Goal: Transaction & Acquisition: Purchase product/service

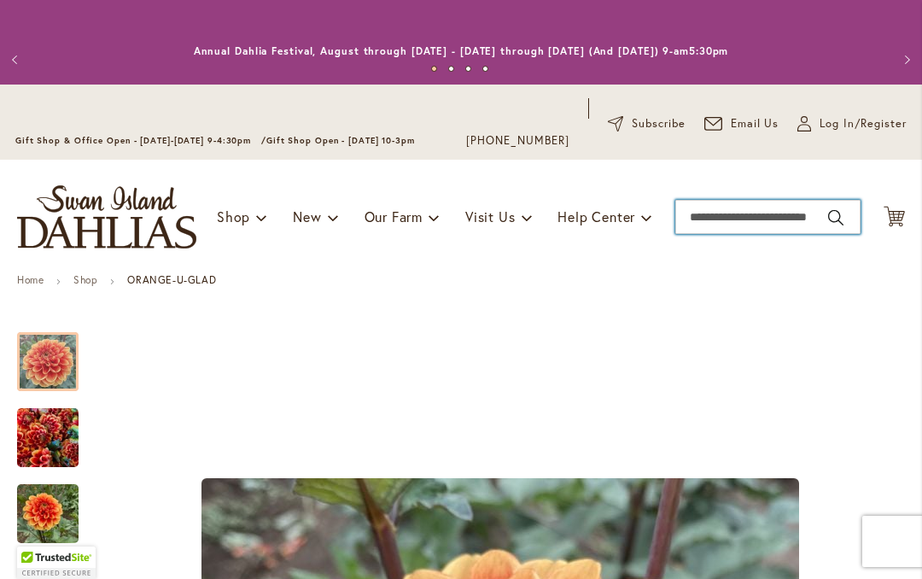
click at [718, 219] on input "Search" at bounding box center [768, 217] width 185 height 34
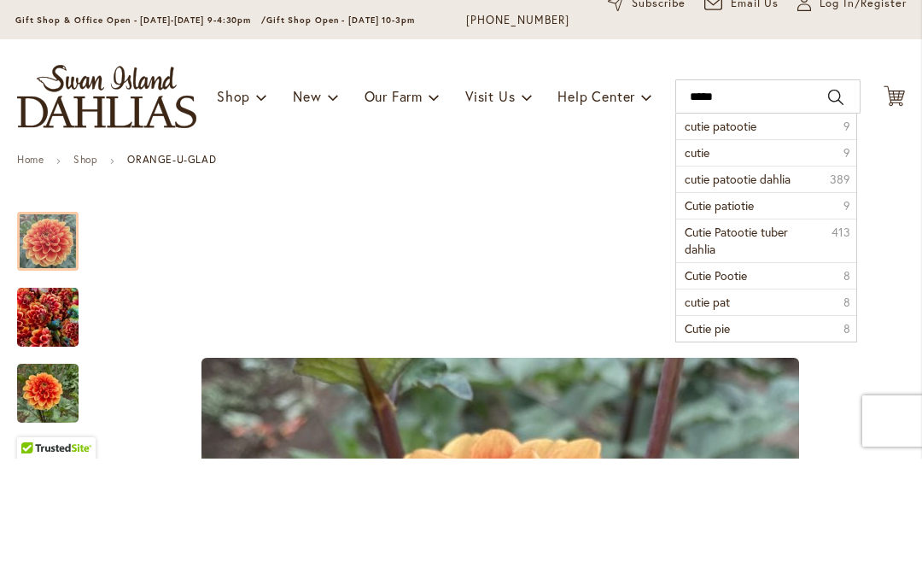
click at [757, 238] on span "cutie patootie" at bounding box center [721, 246] width 72 height 16
type input "**********"
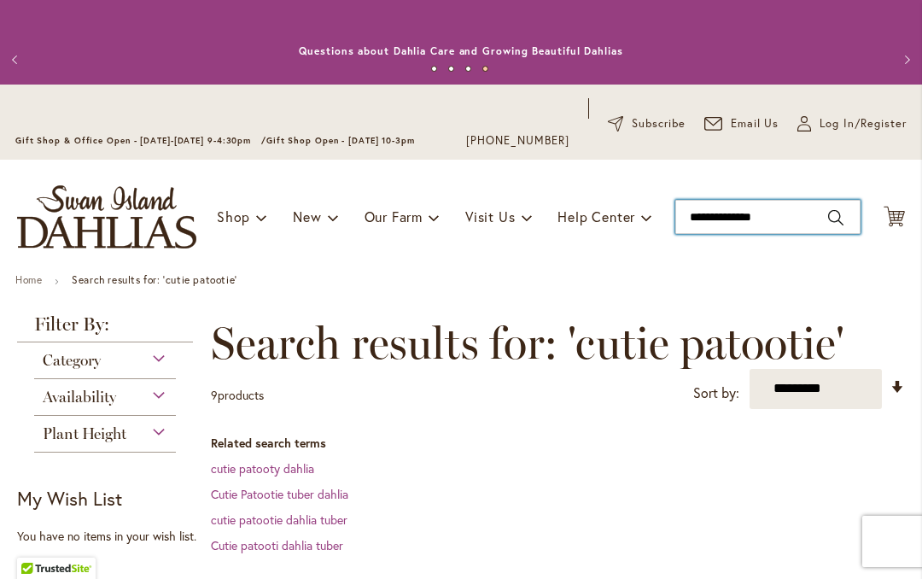
click at [806, 219] on input "**********" at bounding box center [768, 217] width 185 height 34
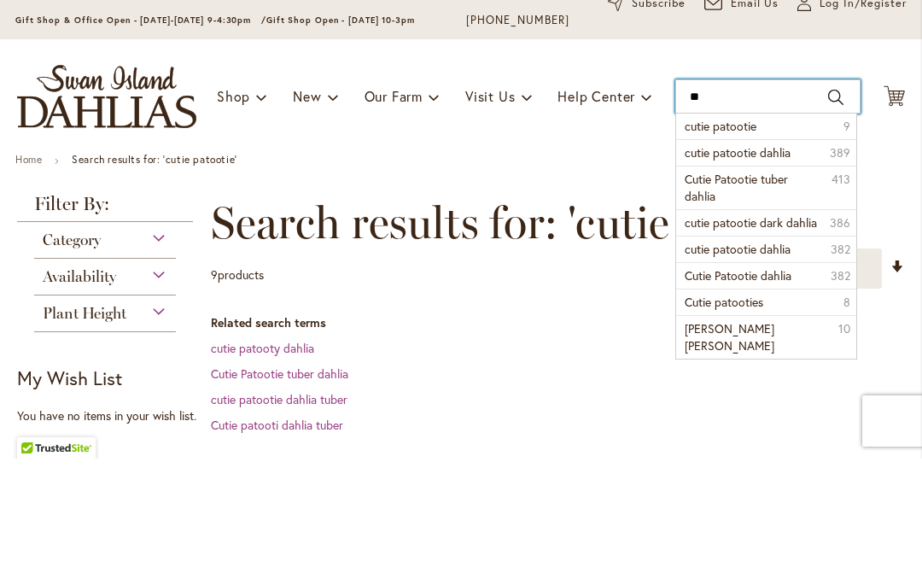
type input "*"
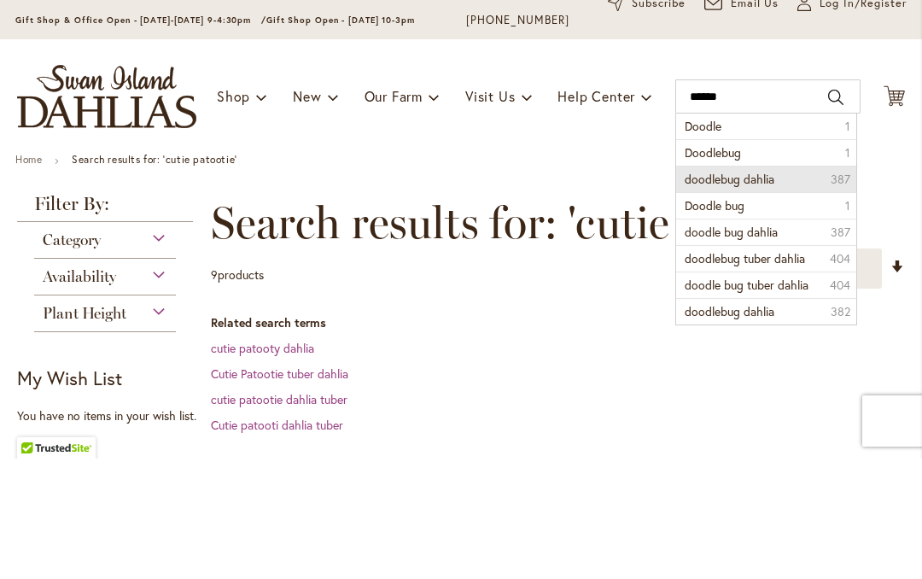
click at [788, 286] on li "doodlebug dahlia 387" at bounding box center [765, 299] width 179 height 26
type input "**********"
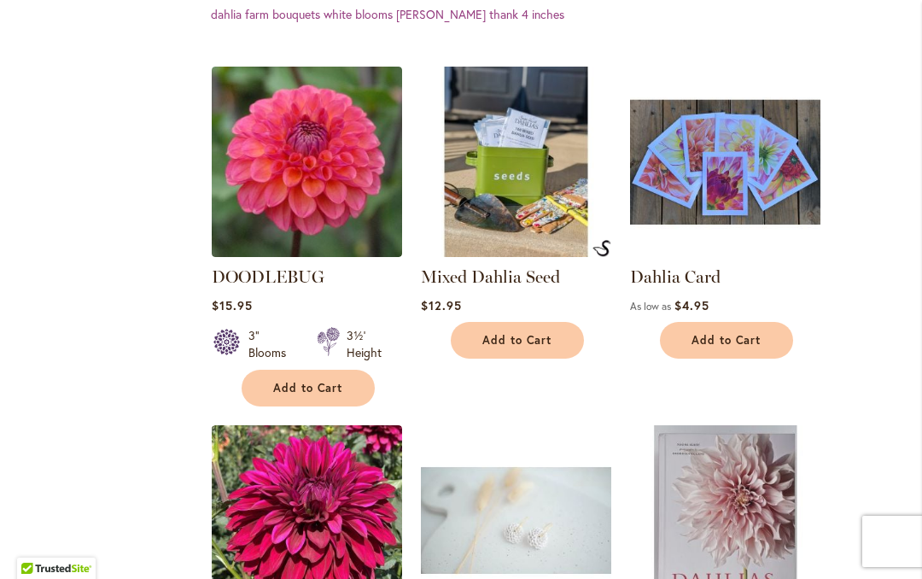
scroll to position [582, 0]
click at [347, 204] on img at bounding box center [307, 162] width 190 height 190
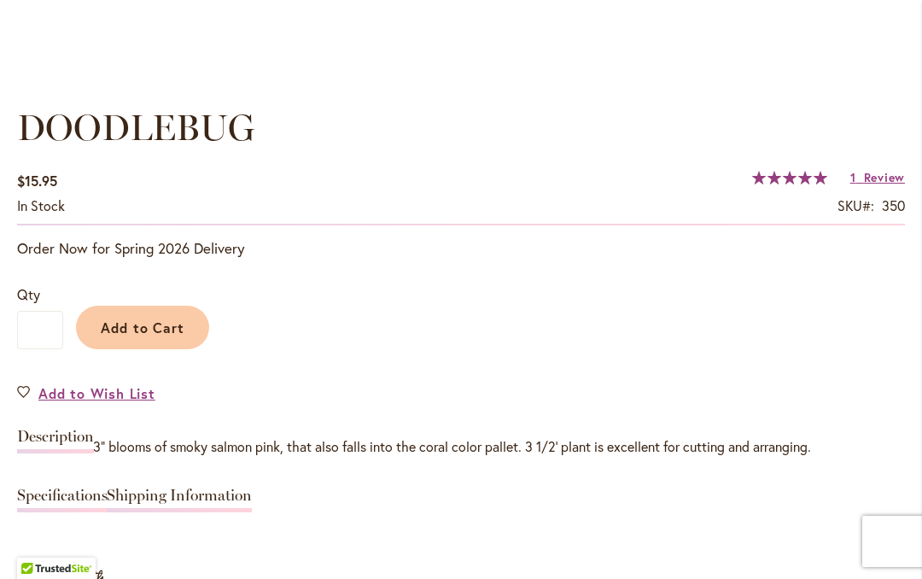
scroll to position [1176, 0]
click at [705, 121] on h1 "DOODLEBUG" at bounding box center [461, 127] width 888 height 51
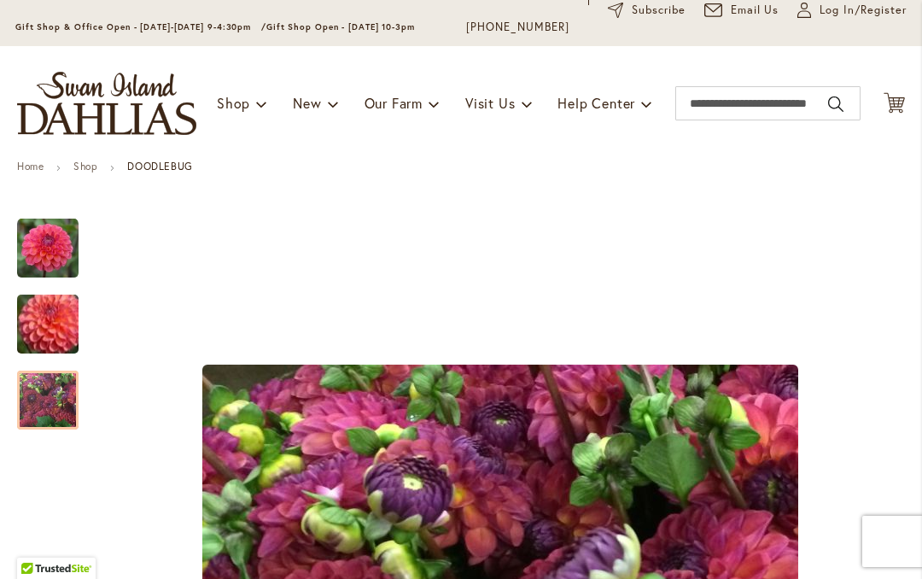
scroll to position [107, 0]
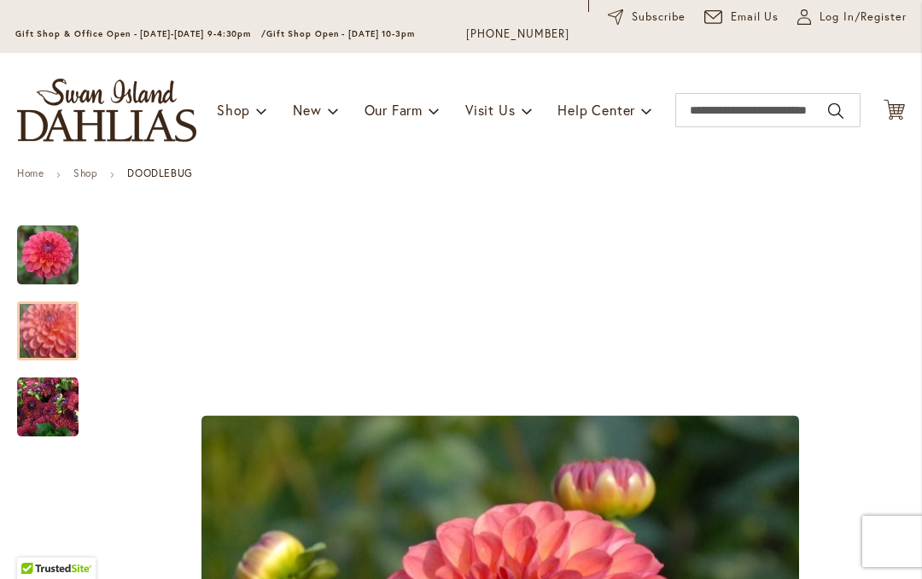
click at [56, 338] on div at bounding box center [47, 330] width 61 height 59
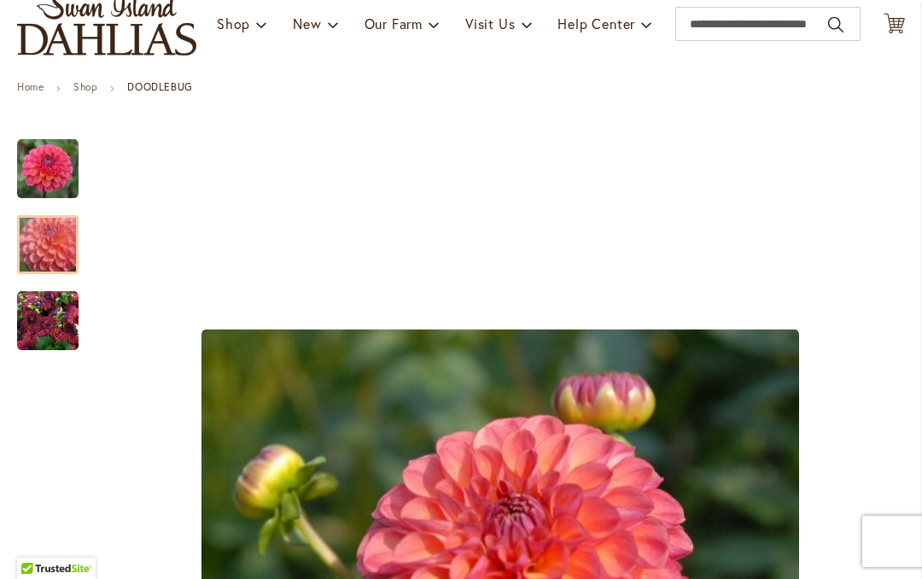
scroll to position [195, 0]
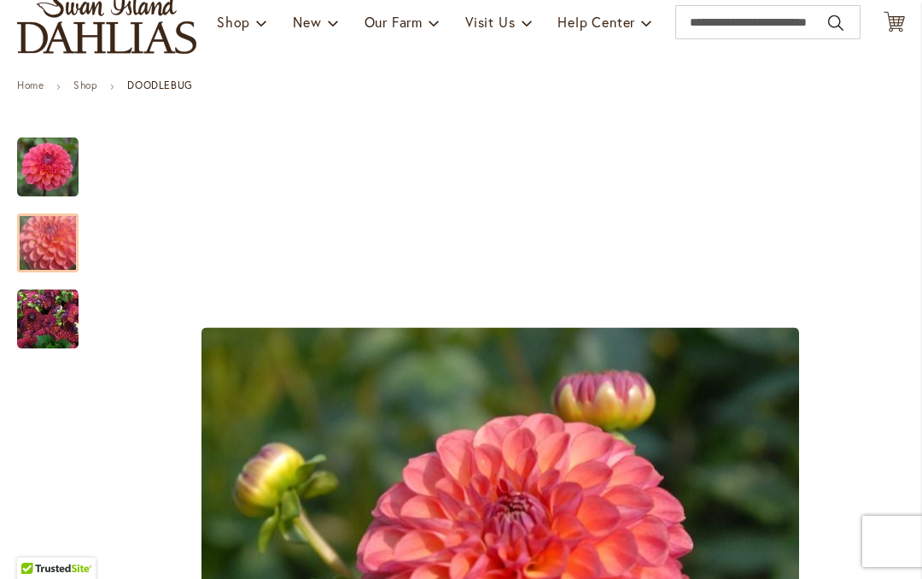
click at [50, 169] on img "DOODLEBUG" at bounding box center [47, 167] width 61 height 61
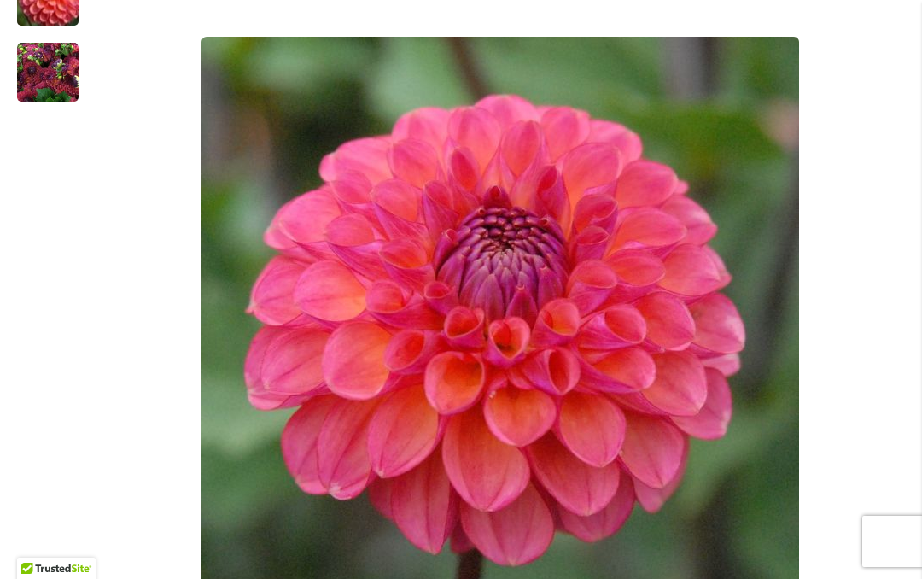
scroll to position [445, 0]
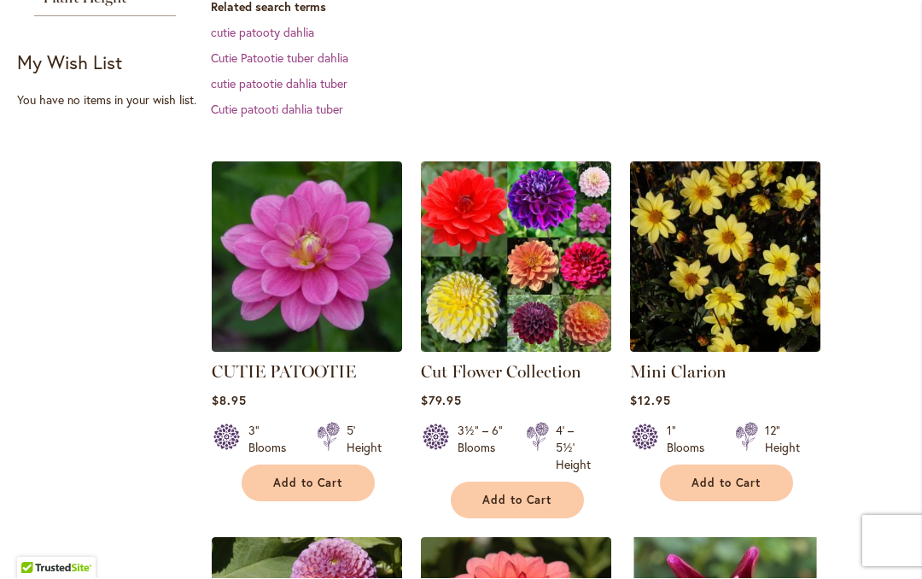
scroll to position [435, 0]
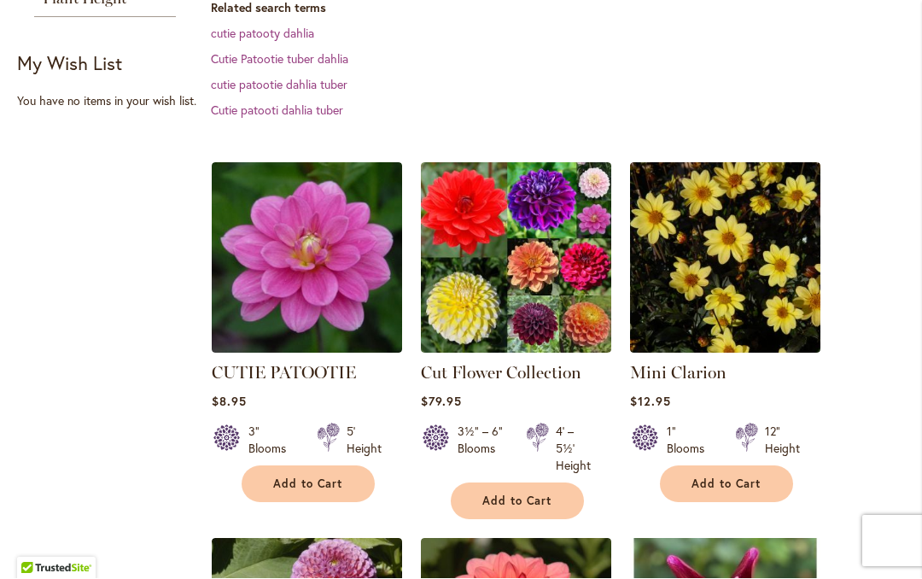
click at [336, 259] on img at bounding box center [307, 258] width 190 height 190
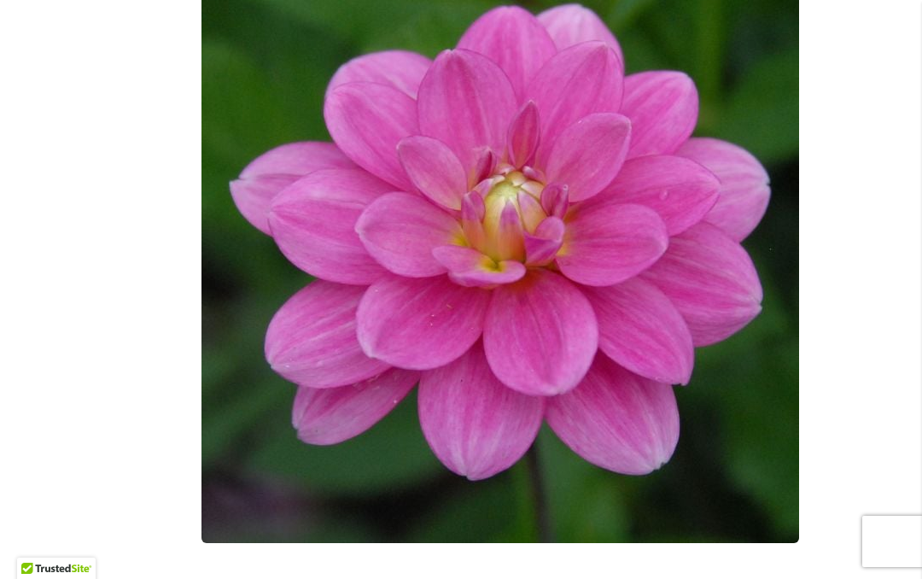
scroll to position [537, 0]
